Goal: Obtain resource: Download file/media

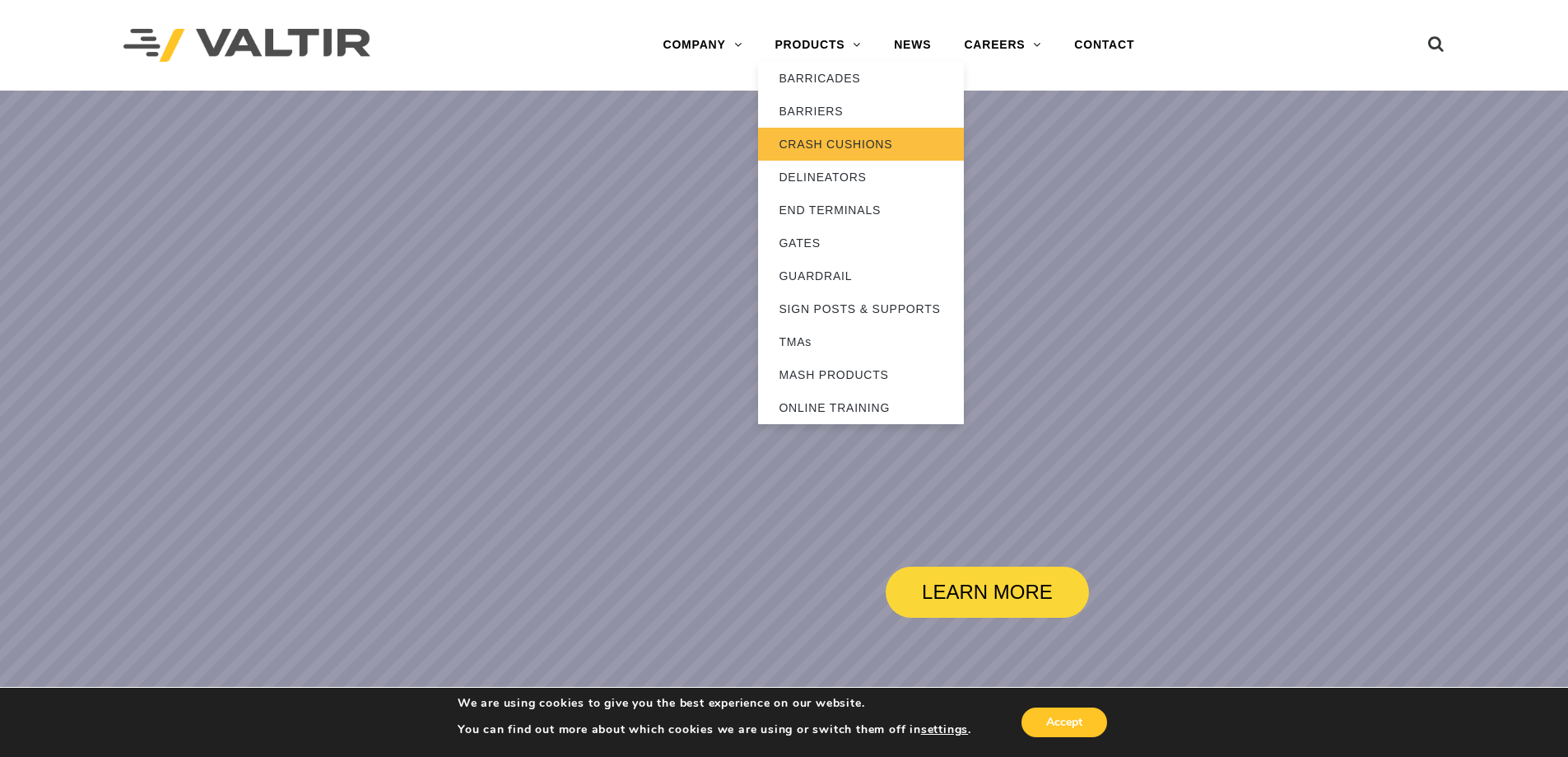
click at [847, 136] on link "CRASH CUSHIONS" at bounding box center [861, 144] width 206 height 33
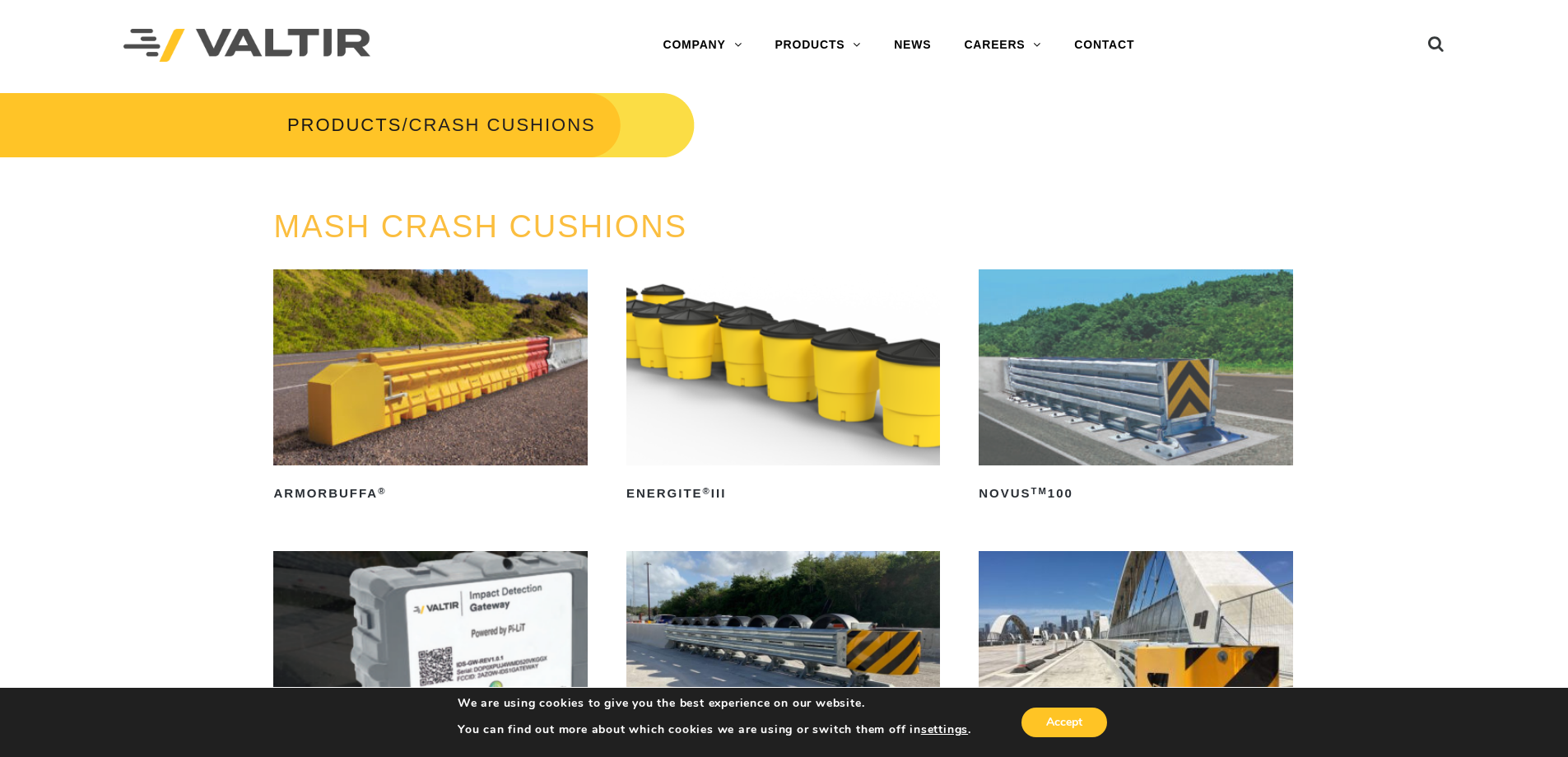
click at [1139, 397] on img at bounding box center [1135, 368] width 314 height 196
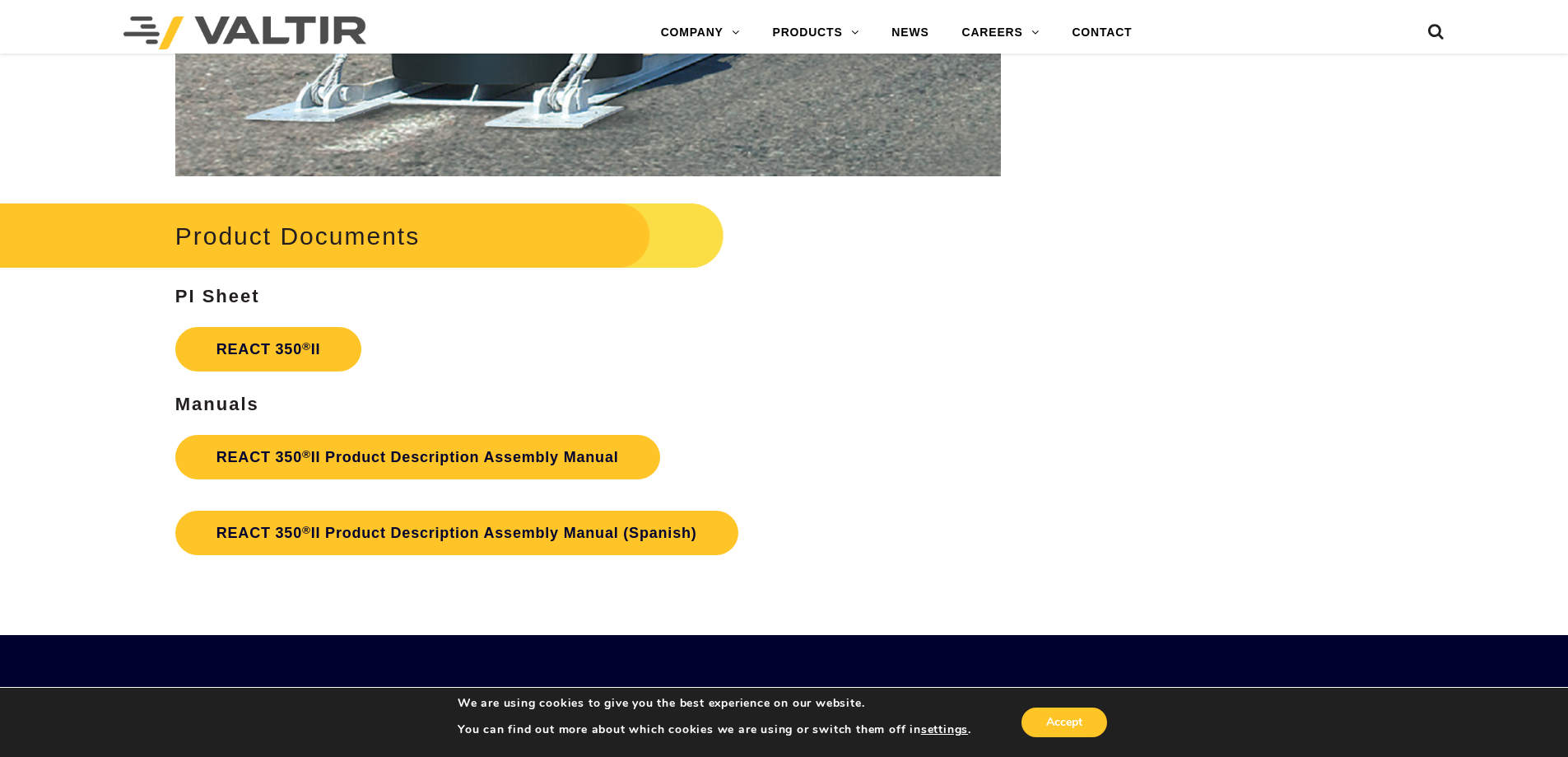
scroll to position [2882, 0]
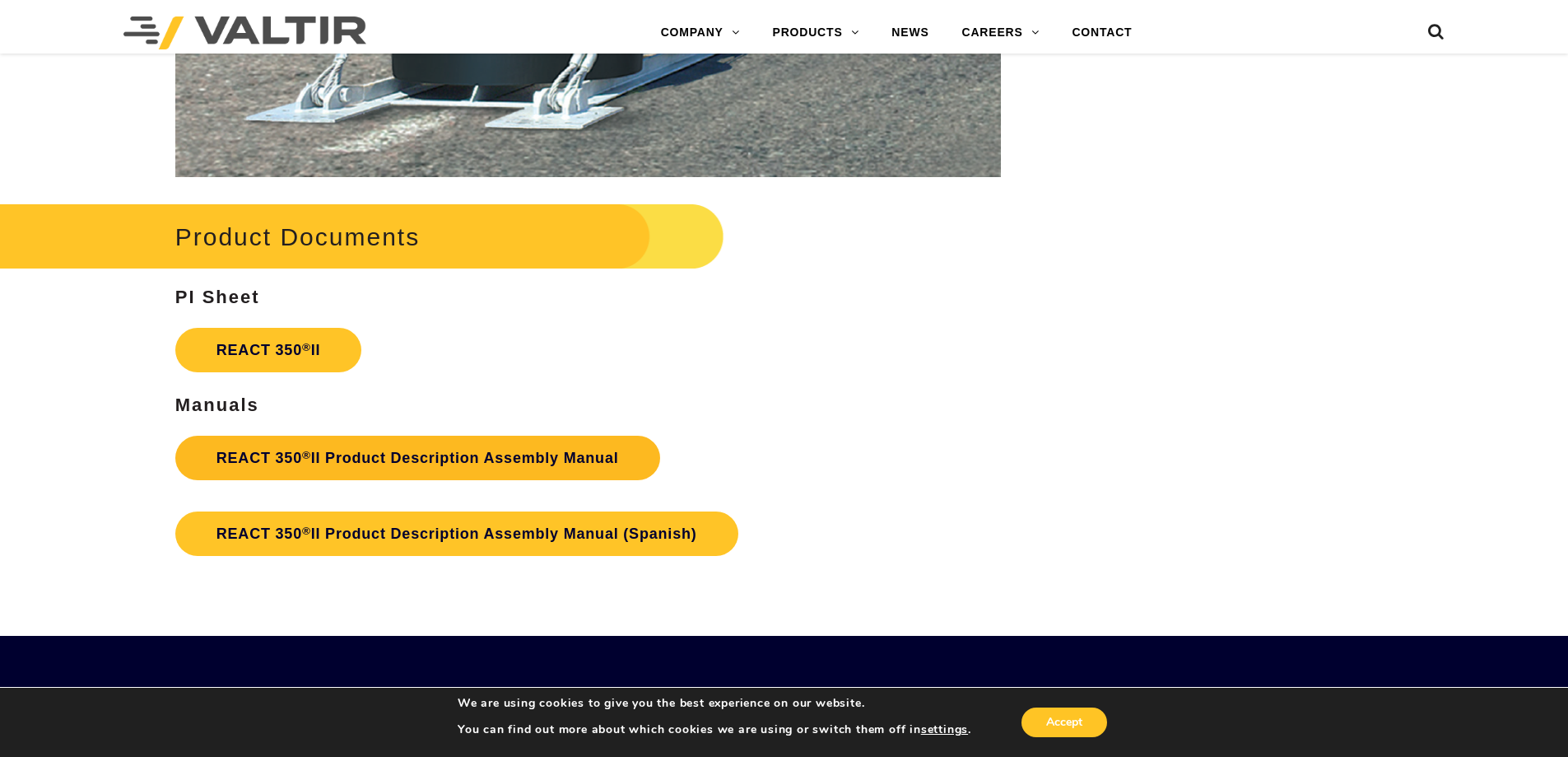
click at [473, 459] on link "REACT 350 ® II Product Description Assembly Manual" at bounding box center [418, 458] width 485 height 44
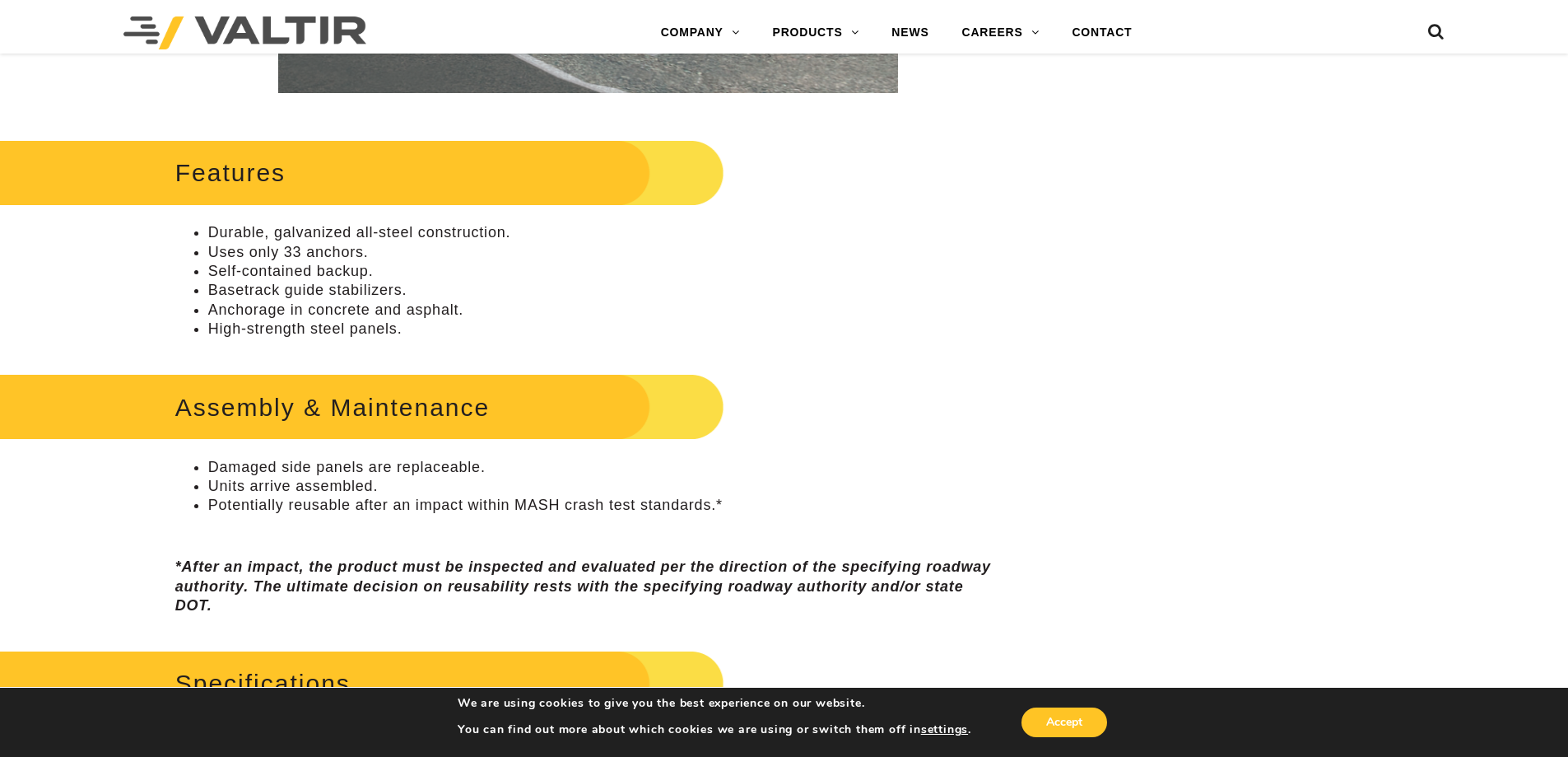
scroll to position [741, 0]
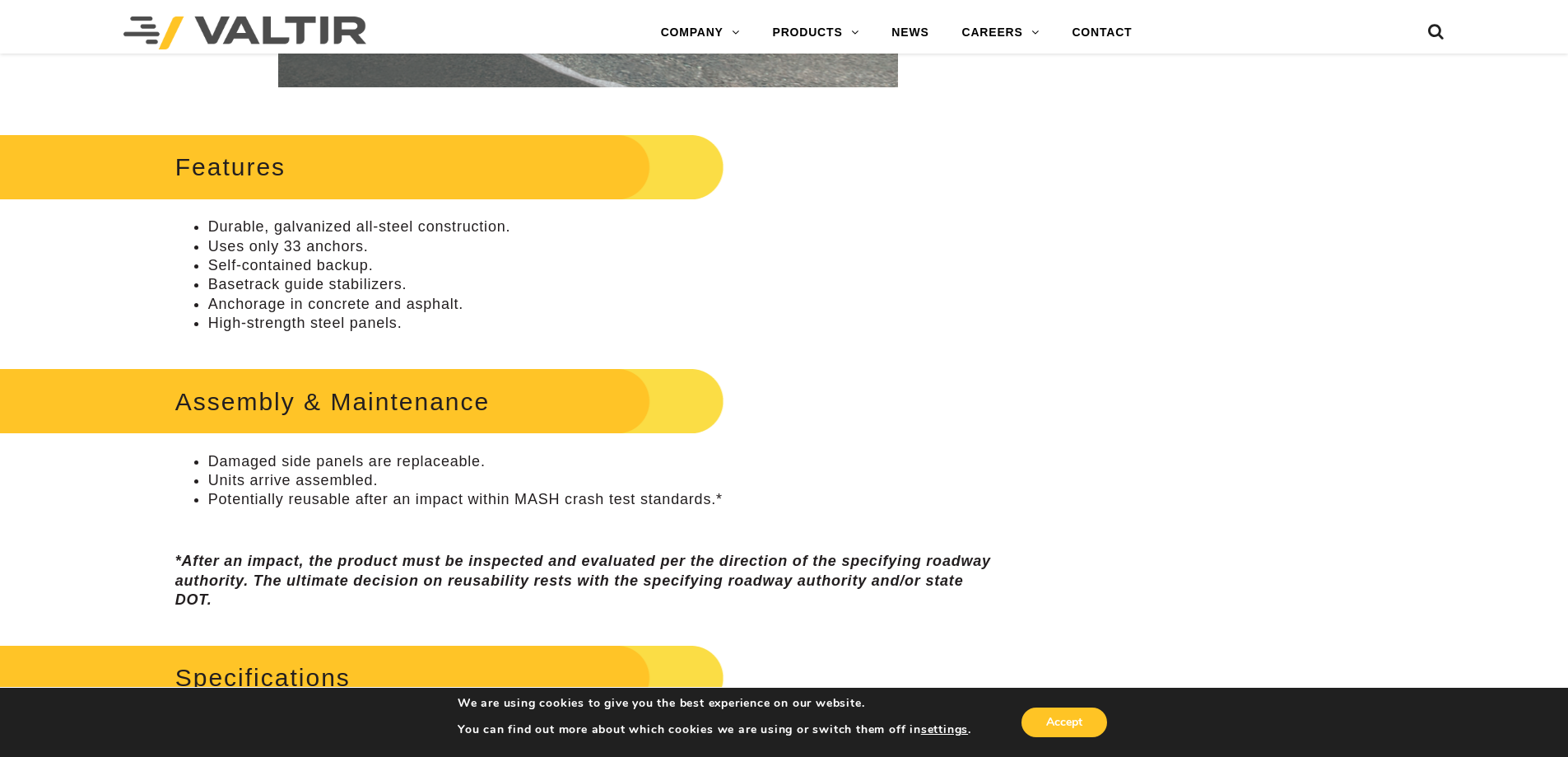
drag, startPoint x: 416, startPoint y: 468, endPoint x: 428, endPoint y: 468, distance: 12.0
click at [416, 468] on li "Damaged side panels are replaceable." at bounding box center [605, 461] width 793 height 19
click at [675, 475] on li "Units arrive assembled." at bounding box center [605, 480] width 793 height 19
drag, startPoint x: 697, startPoint y: 508, endPoint x: 687, endPoint y: 534, distance: 27.9
click at [698, 508] on li "Potentially reusable after an impact within MASH crash test standards.*" at bounding box center [605, 499] width 793 height 19
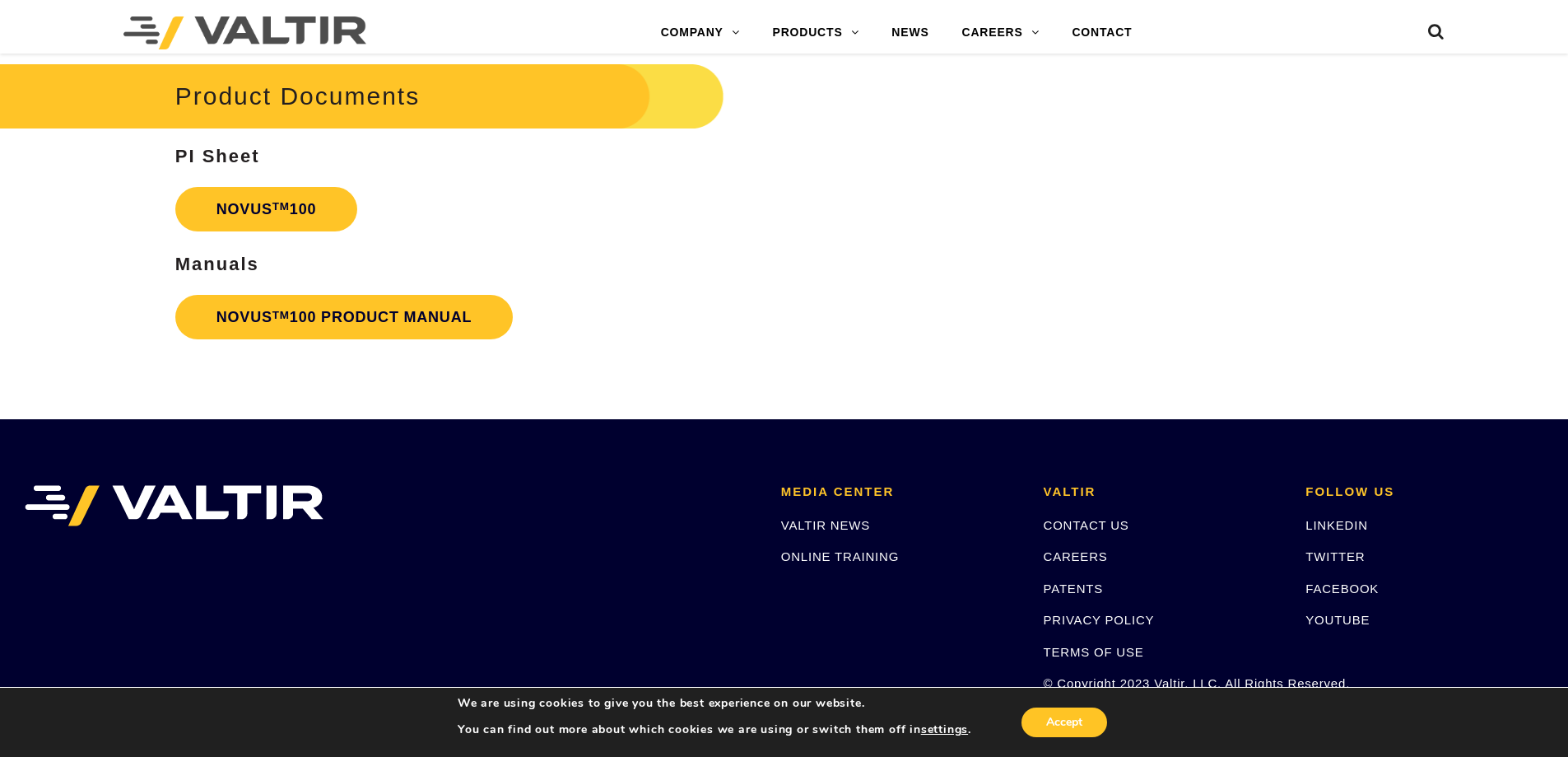
scroll to position [4118, 0]
